Goal: Information Seeking & Learning: Learn about a topic

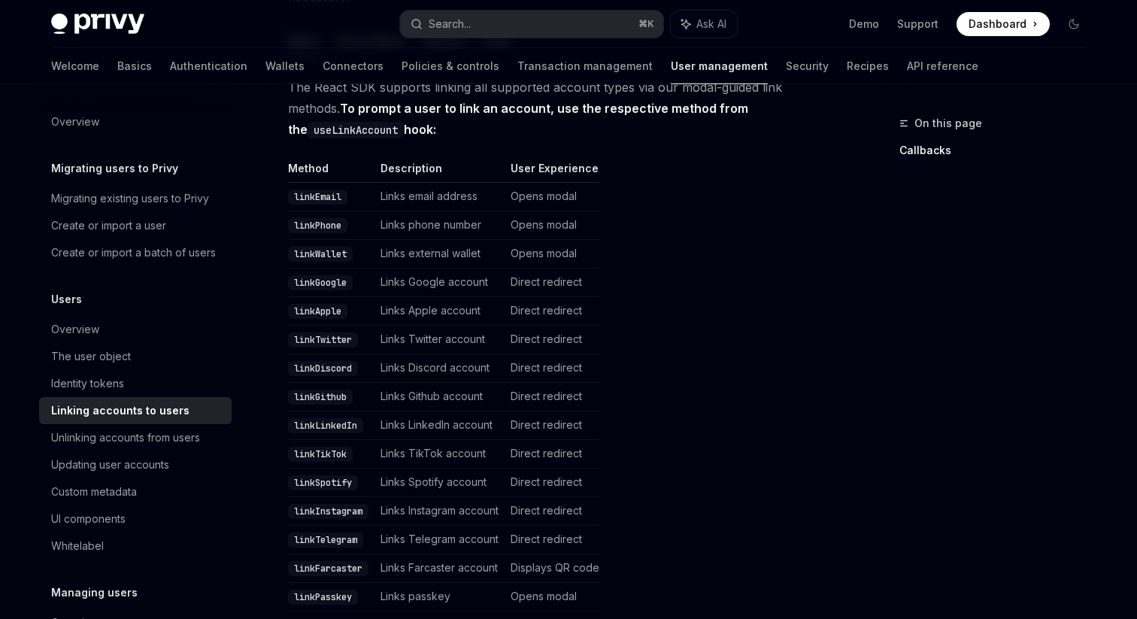
scroll to position [305, 0]
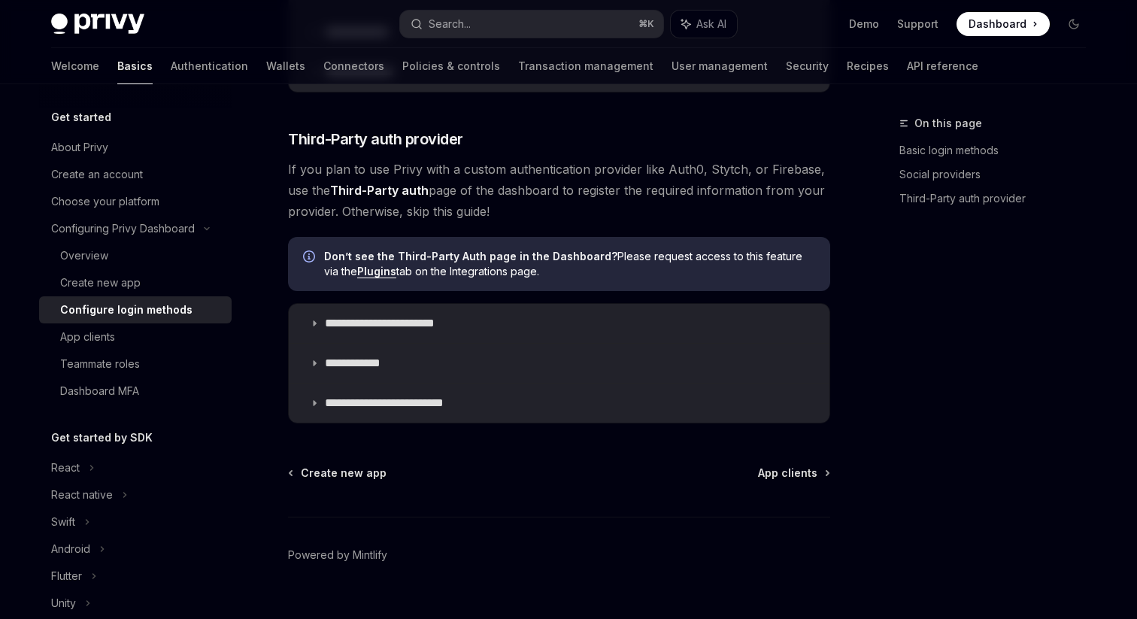
scroll to position [820, 0]
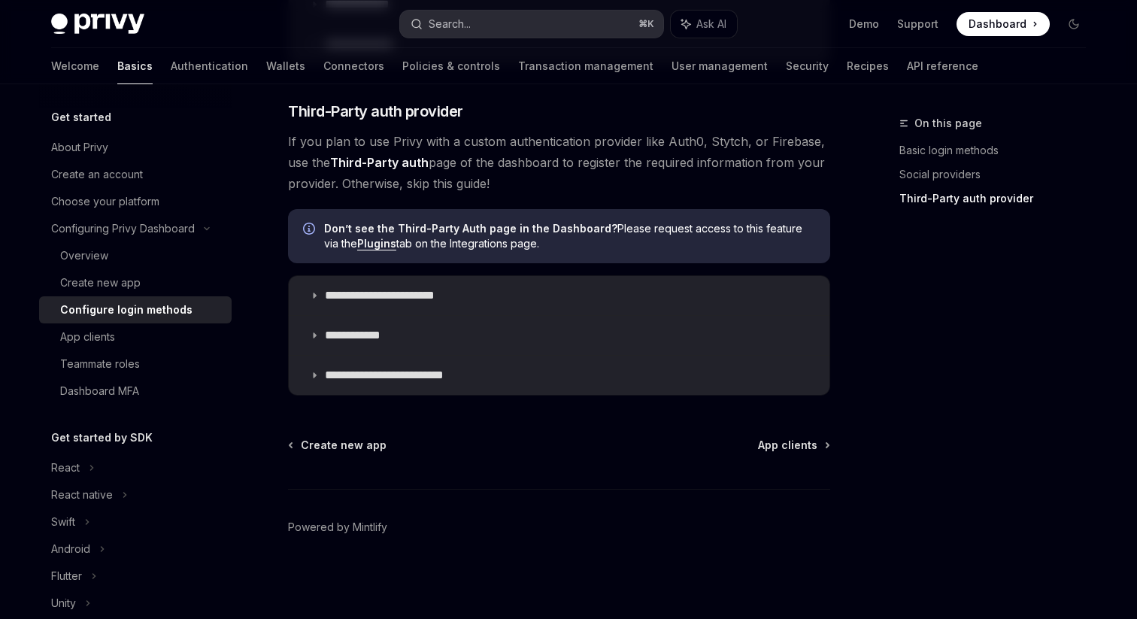
click at [459, 23] on div "Search..." at bounding box center [450, 24] width 42 height 18
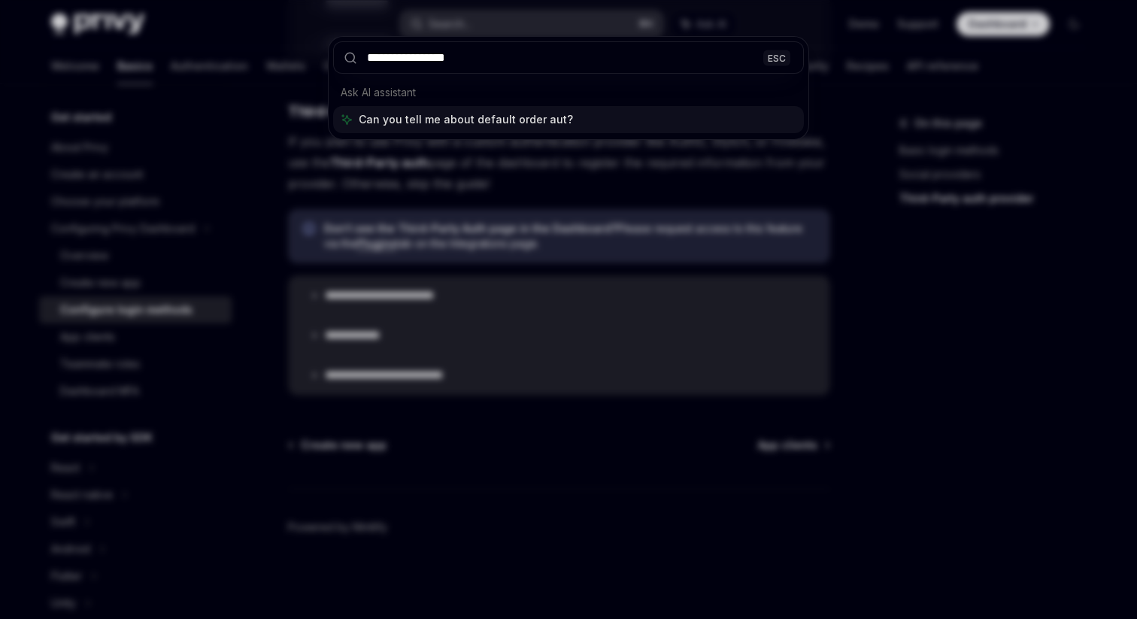
type input "**********"
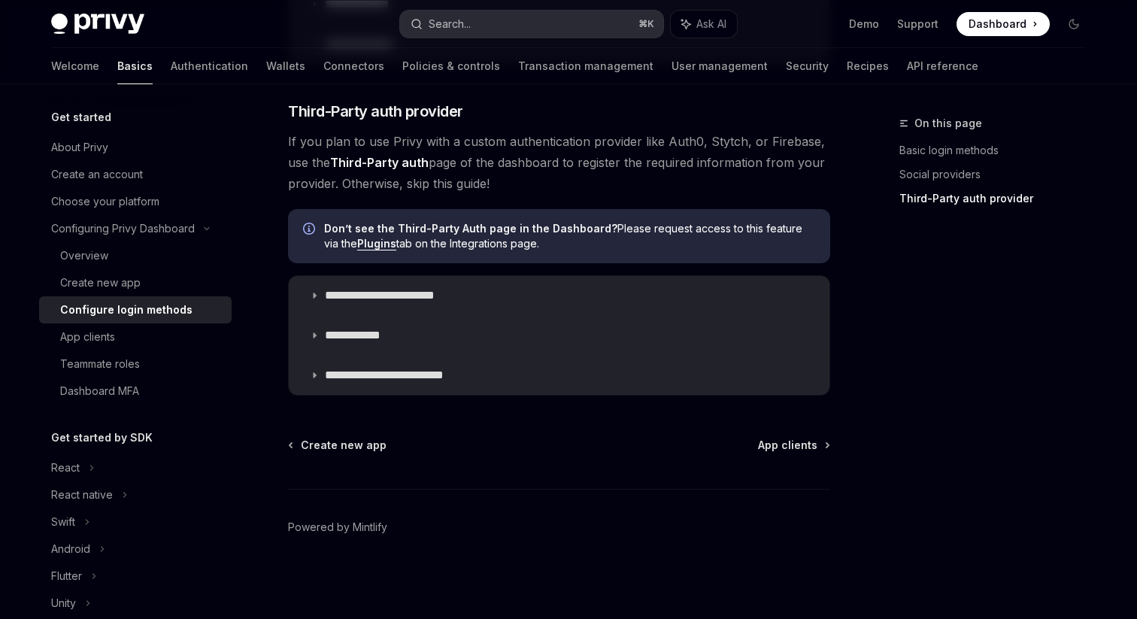
type textarea "*"
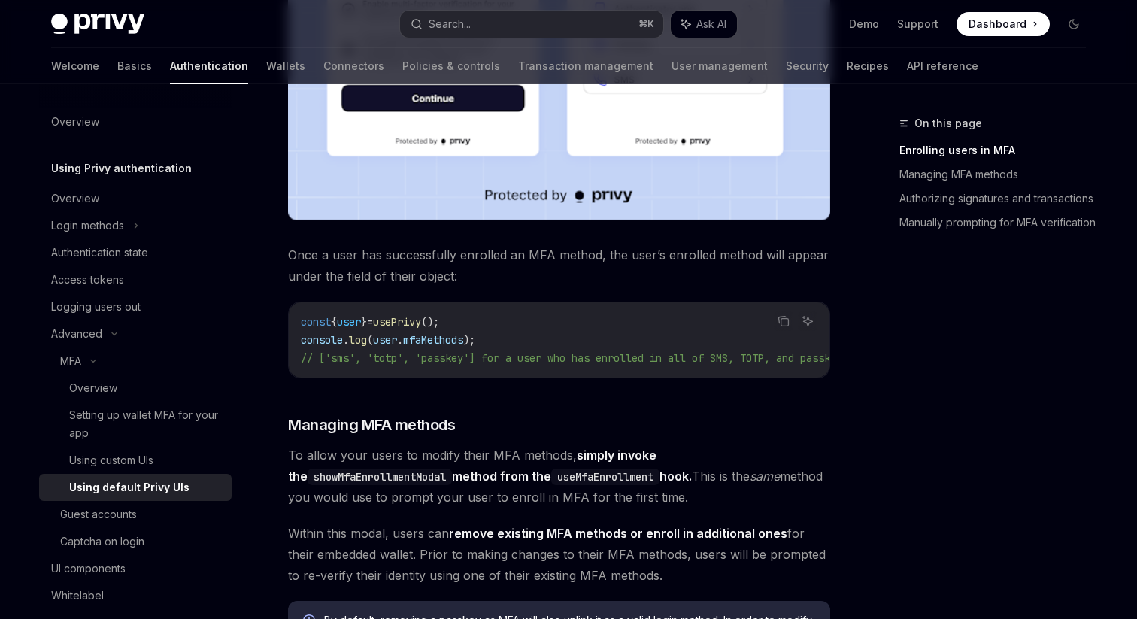
scroll to position [84, 0]
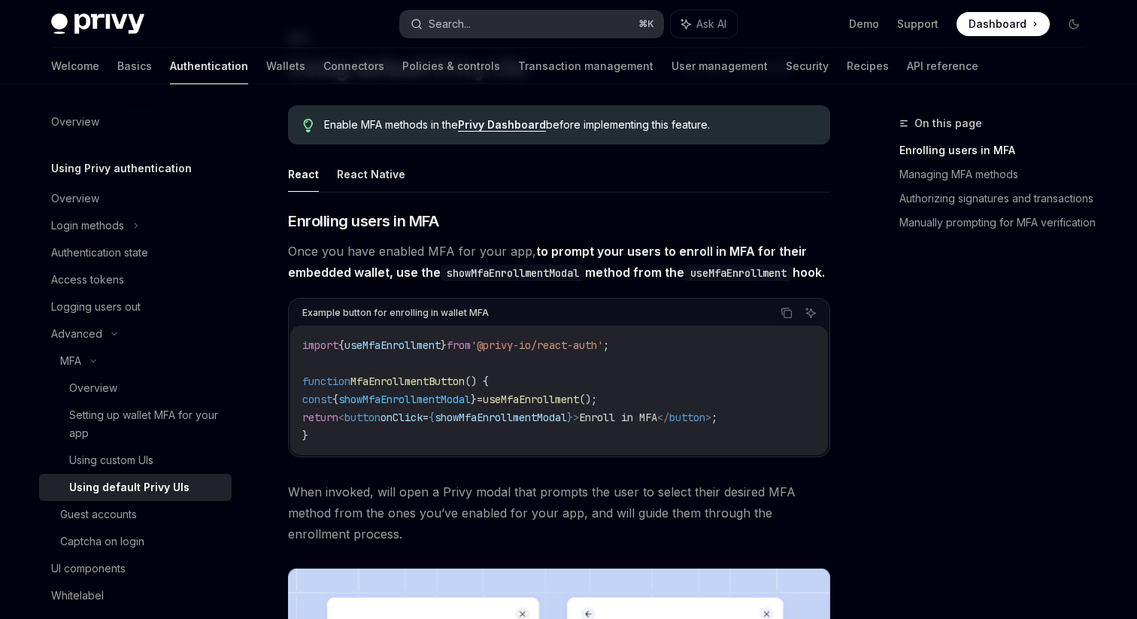
click at [470, 22] on div "Search..." at bounding box center [450, 24] width 42 height 18
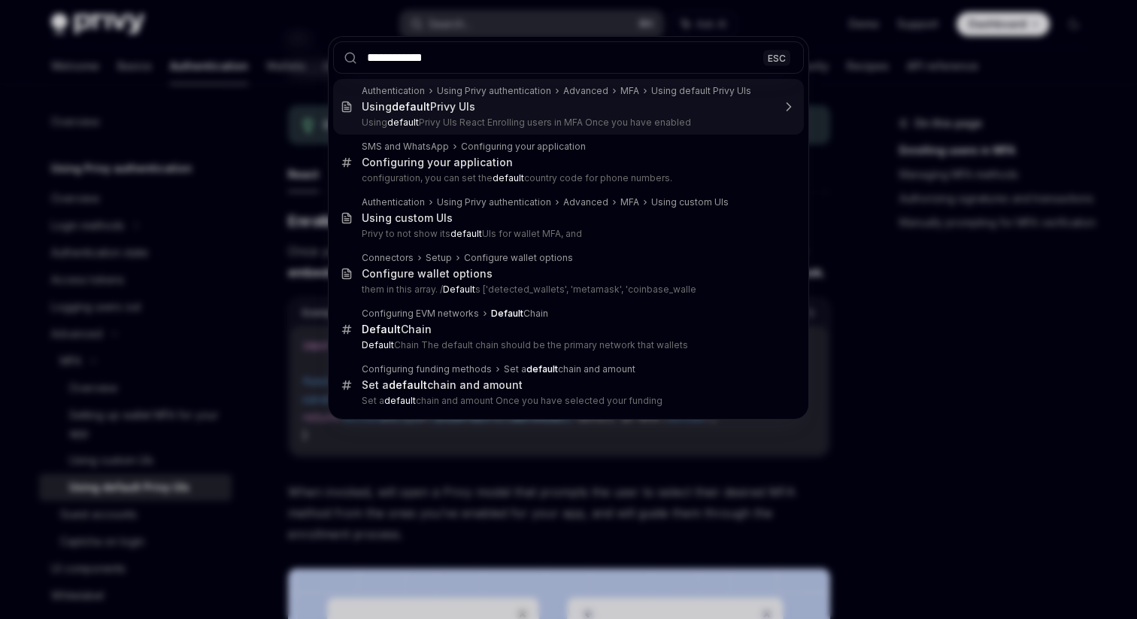
type input "**********"
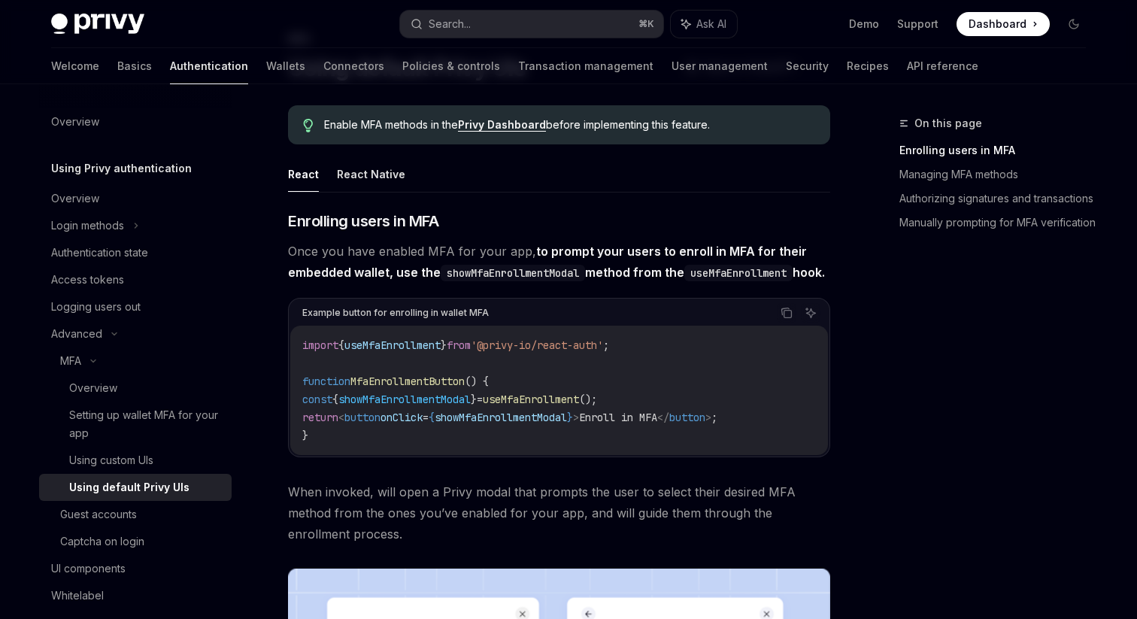
type textarea "*"
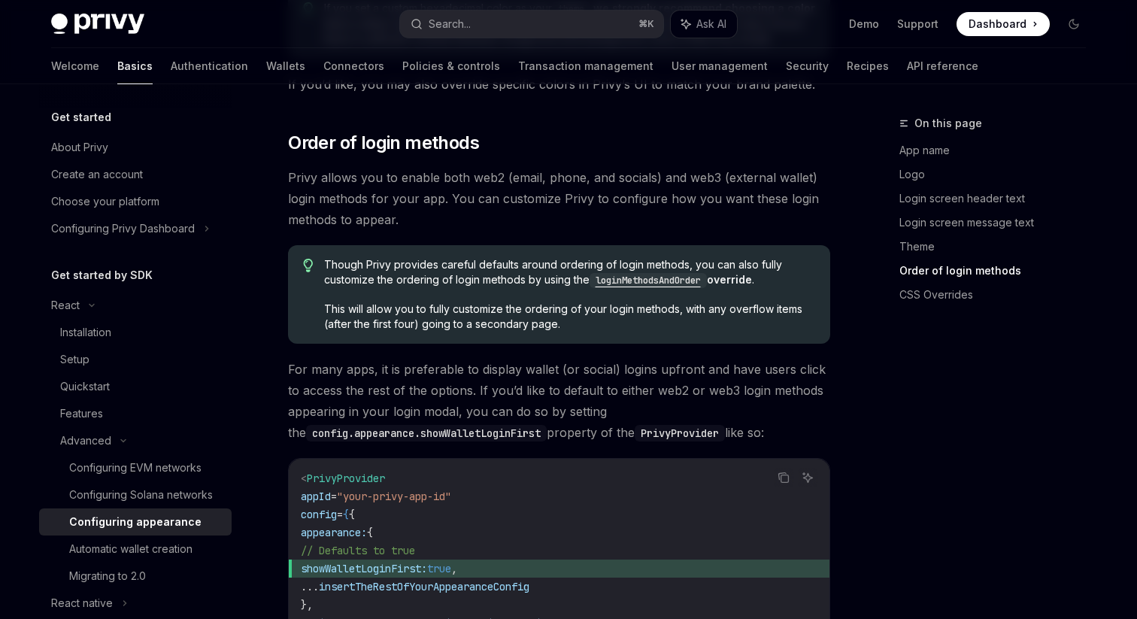
scroll to position [2868, 0]
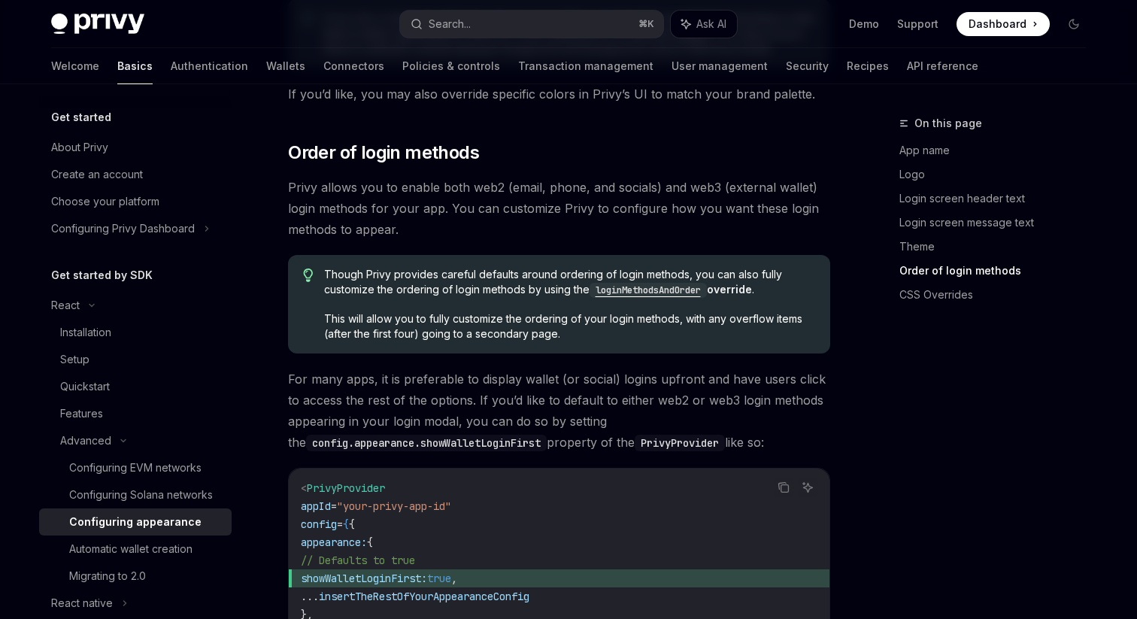
click at [636, 283] on code "loginMethodsAndOrder" at bounding box center [648, 290] width 117 height 15
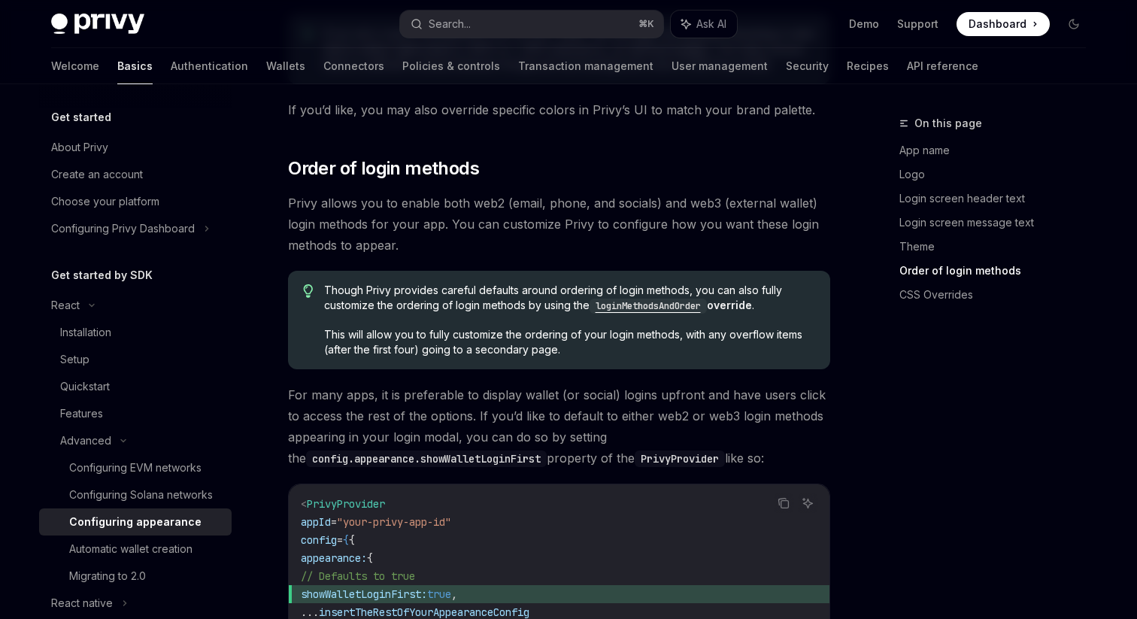
scroll to position [2851, 0]
